Goal: Transaction & Acquisition: Purchase product/service

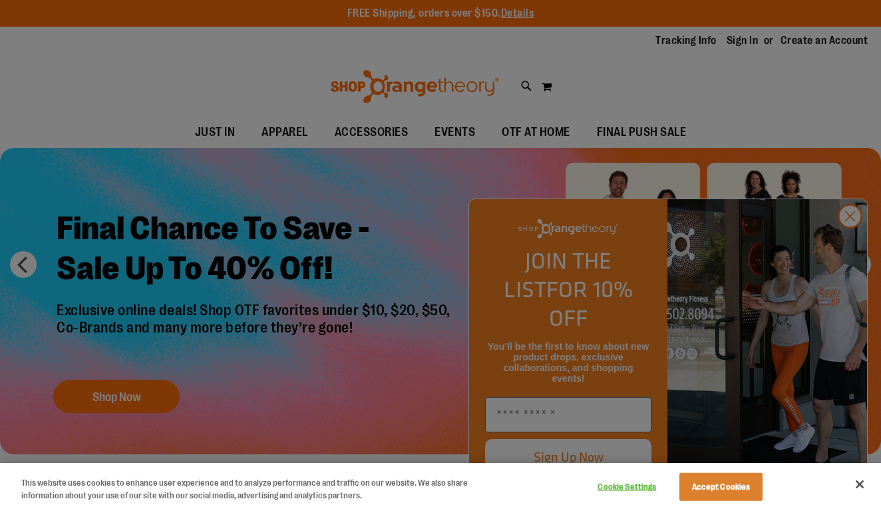
click at [851, 245] on div at bounding box center [440, 254] width 881 height 509
click at [734, 489] on button "Accept Cookies" at bounding box center [721, 487] width 83 height 28
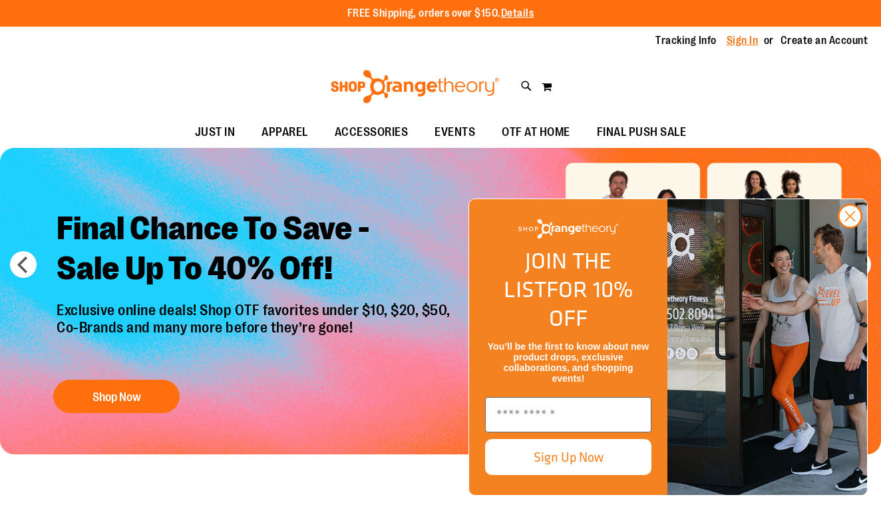
click at [742, 44] on link "Sign In" at bounding box center [743, 40] width 32 height 15
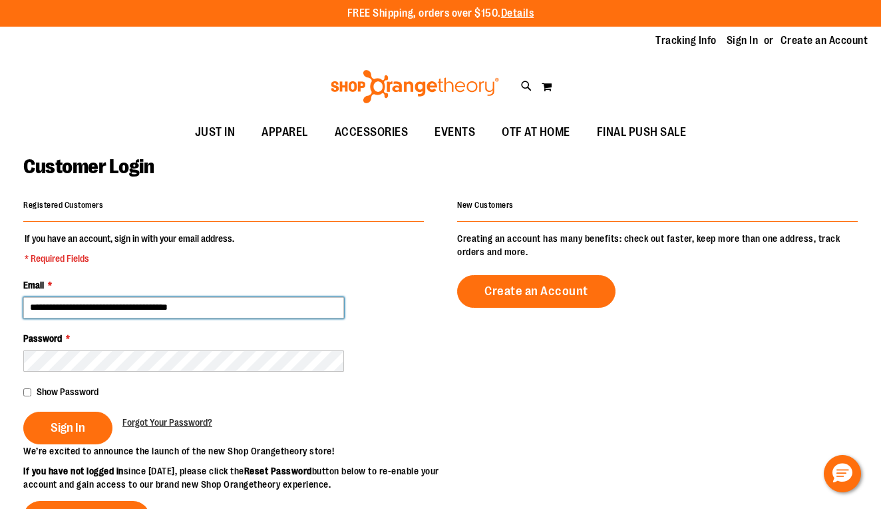
type input "**********"
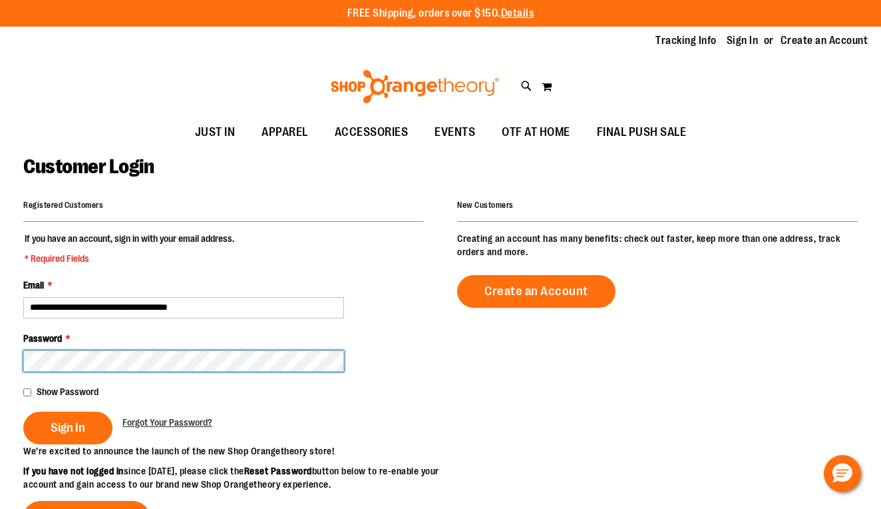
click at [67, 426] on button "Sign In" at bounding box center [67, 427] width 89 height 33
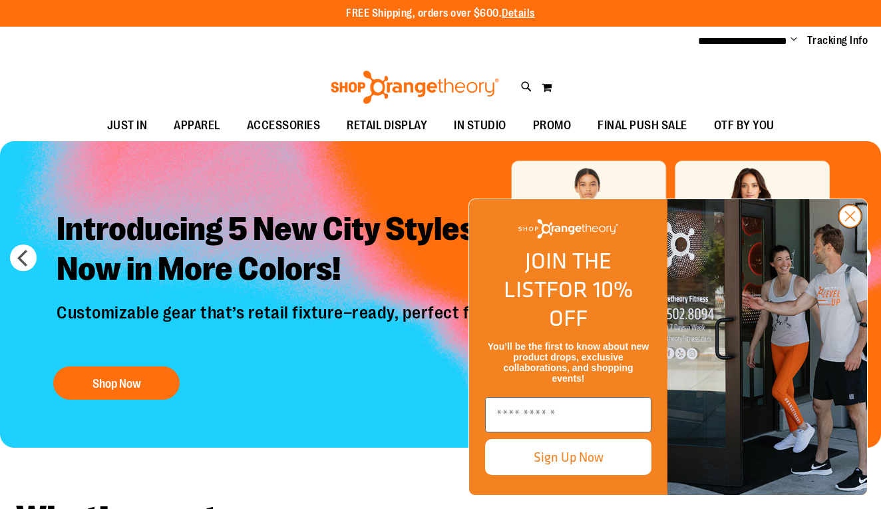
click at [854, 227] on circle "Close dialog" at bounding box center [850, 216] width 22 height 22
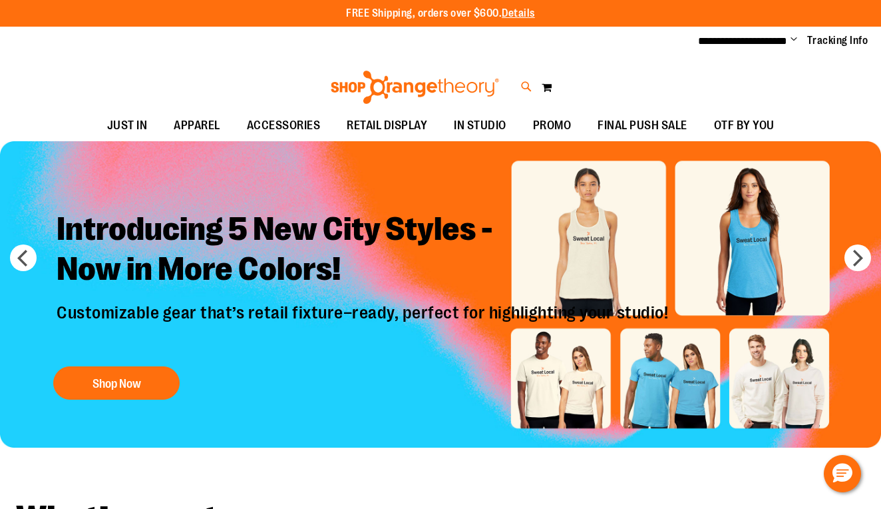
click at [521, 85] on icon at bounding box center [526, 86] width 11 height 15
type input "*******"
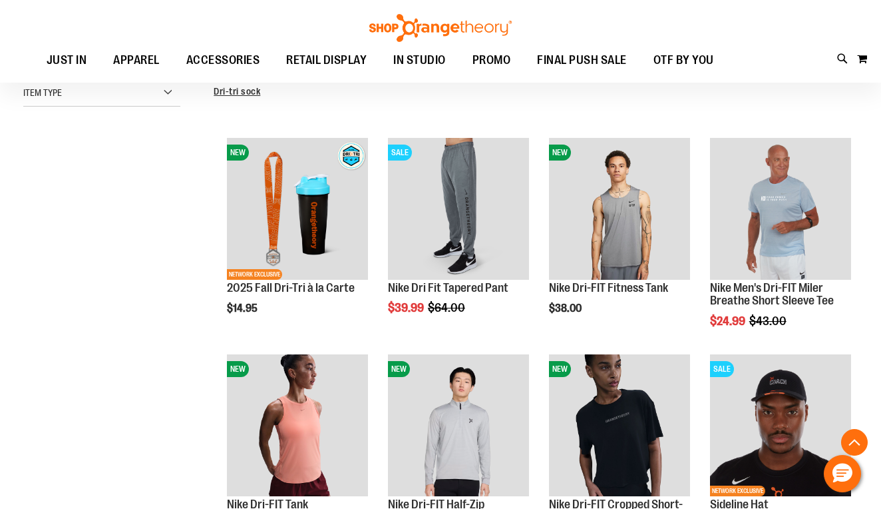
scroll to position [365, 0]
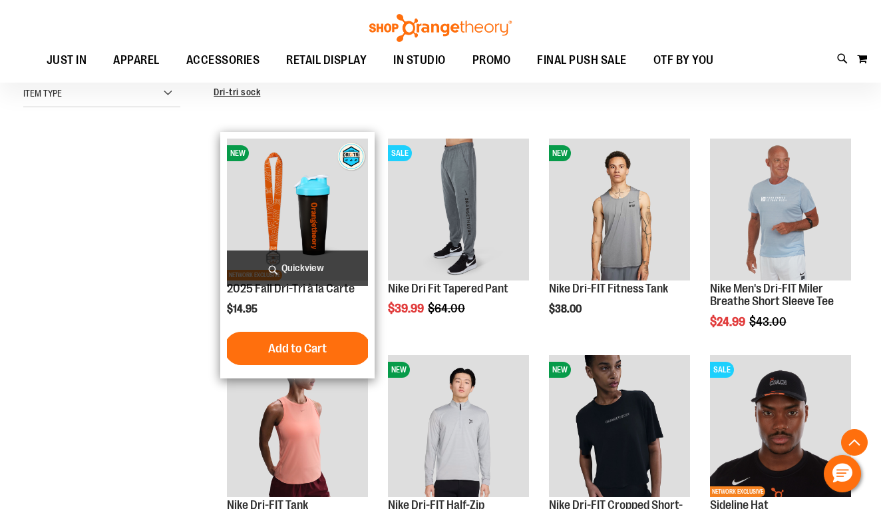
click at [330, 217] on img "product" at bounding box center [297, 208] width 141 height 141
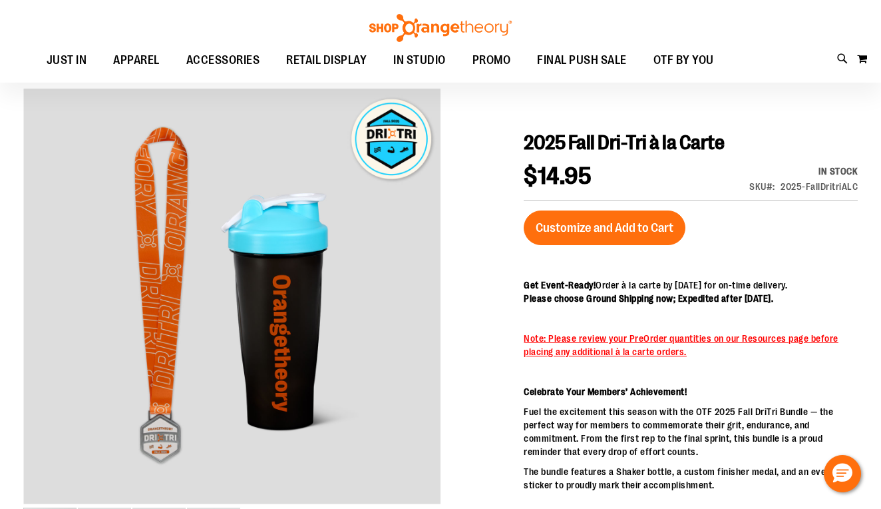
scroll to position [124, 0]
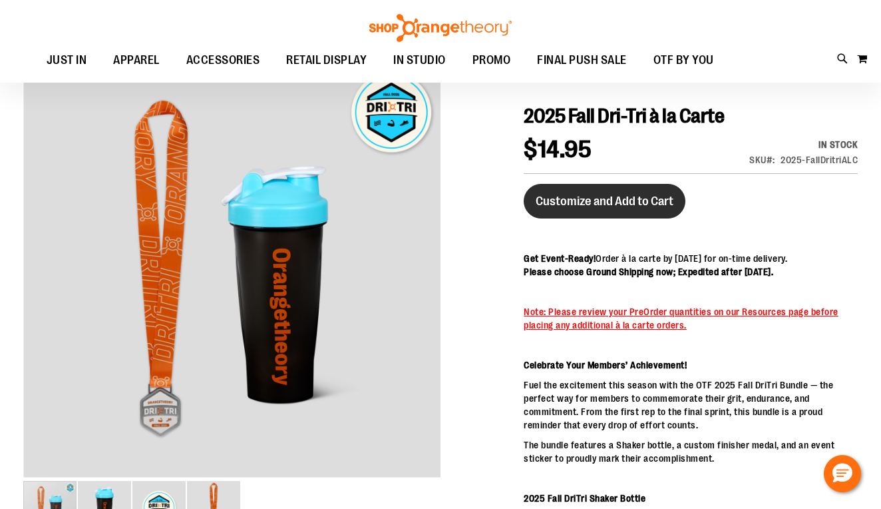
click at [592, 204] on span "Customize and Add to Cart" at bounding box center [605, 201] width 138 height 15
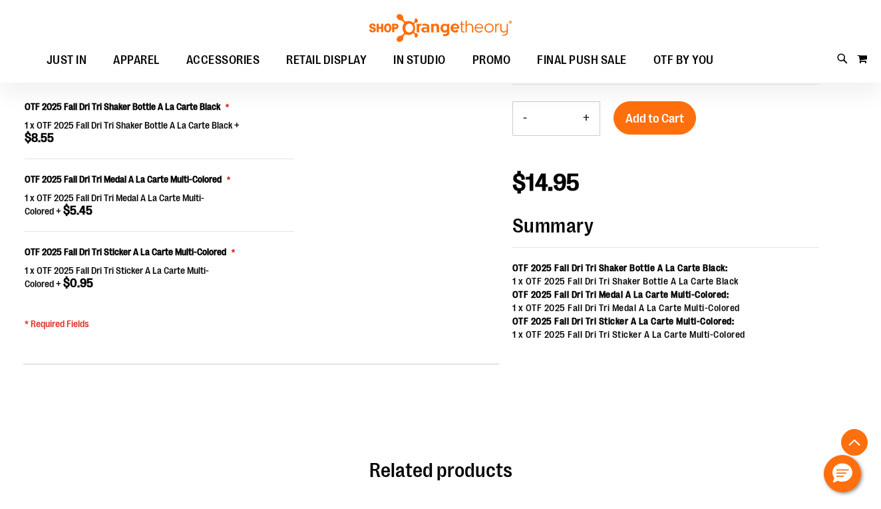
scroll to position [1068, 0]
click at [586, 121] on button "+" at bounding box center [586, 117] width 27 height 33
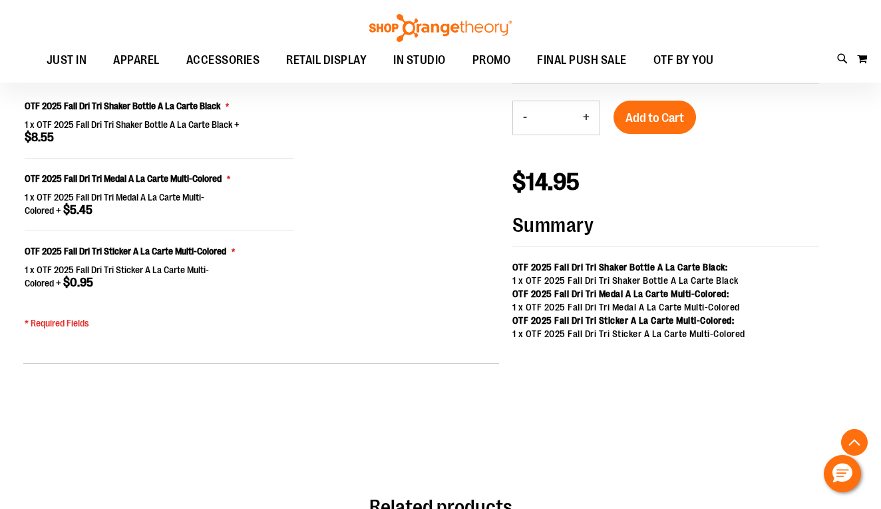
click at [586, 121] on button "+" at bounding box center [586, 117] width 27 height 33
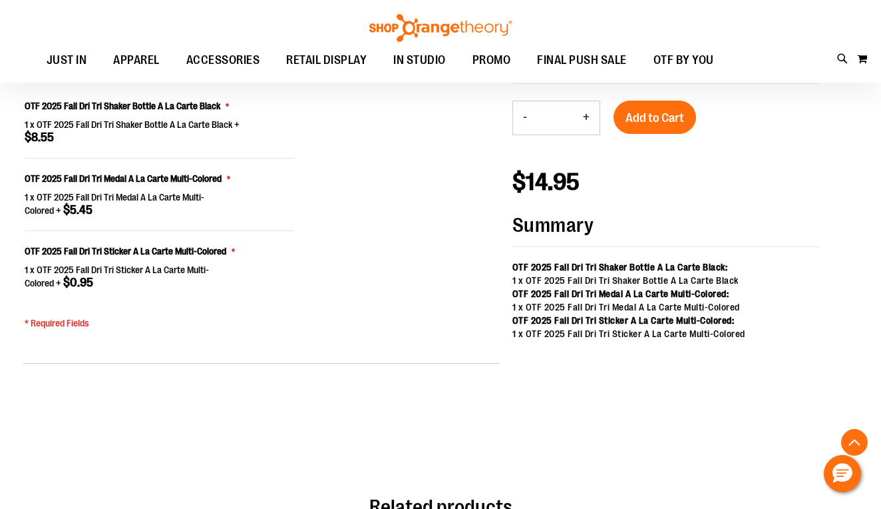
click at [586, 121] on button "+" at bounding box center [586, 117] width 27 height 33
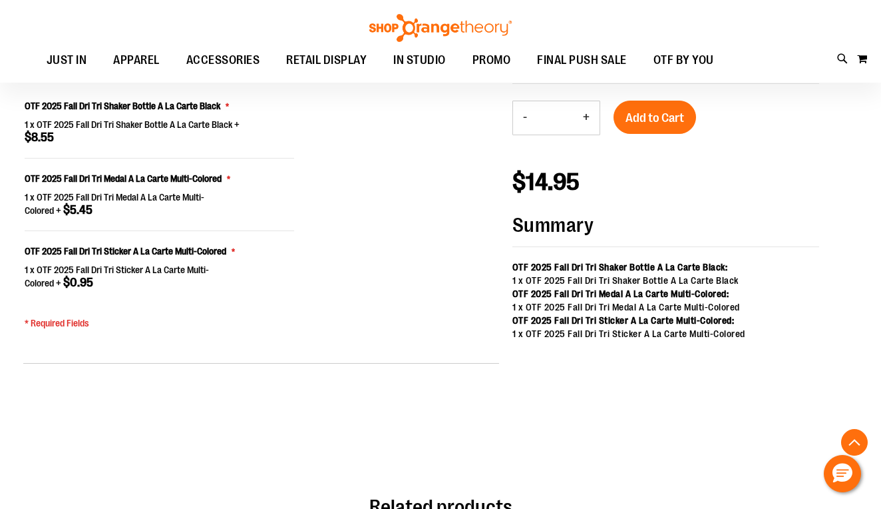
click at [586, 121] on button "+" at bounding box center [586, 117] width 27 height 33
type input "**"
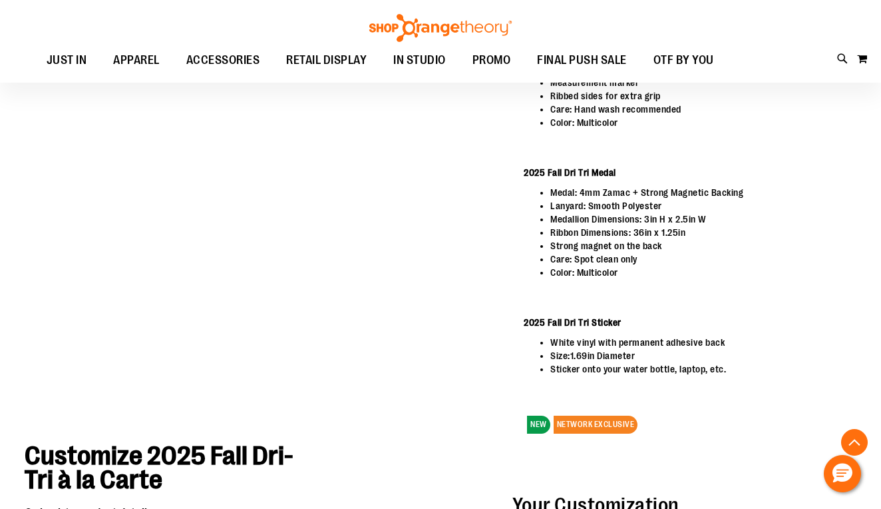
scroll to position [796, 0]
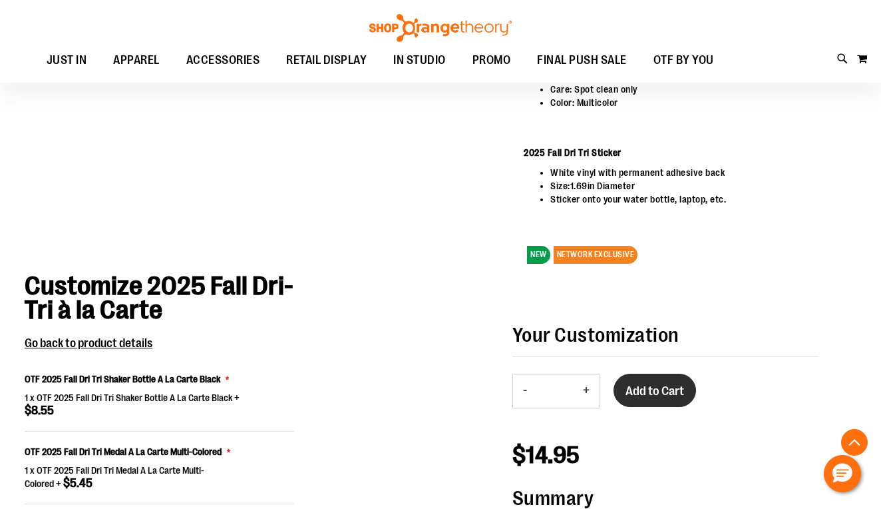
click at [660, 397] on span "Add to Cart" at bounding box center [655, 390] width 59 height 15
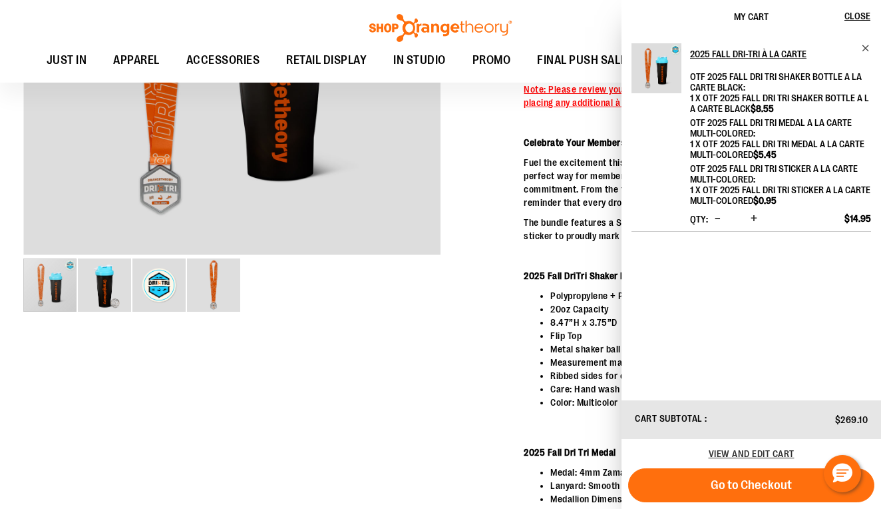
scroll to position [345, 0]
